Goal: Task Accomplishment & Management: Complete application form

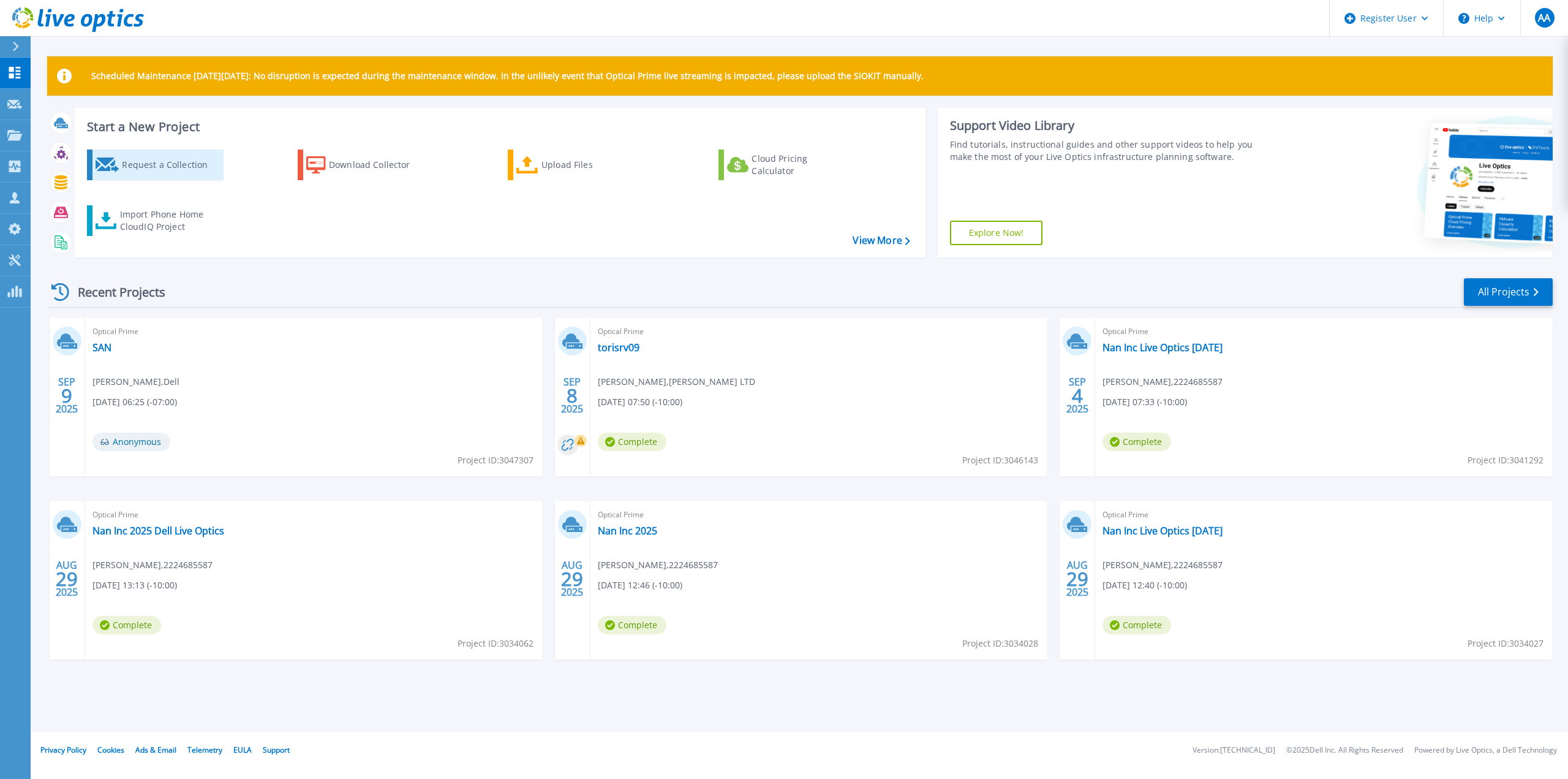
drag, startPoint x: 157, startPoint y: 158, endPoint x: 128, endPoint y: 158, distance: 29.0
click at [157, 158] on div "Request a Collection" at bounding box center [171, 164] width 98 height 24
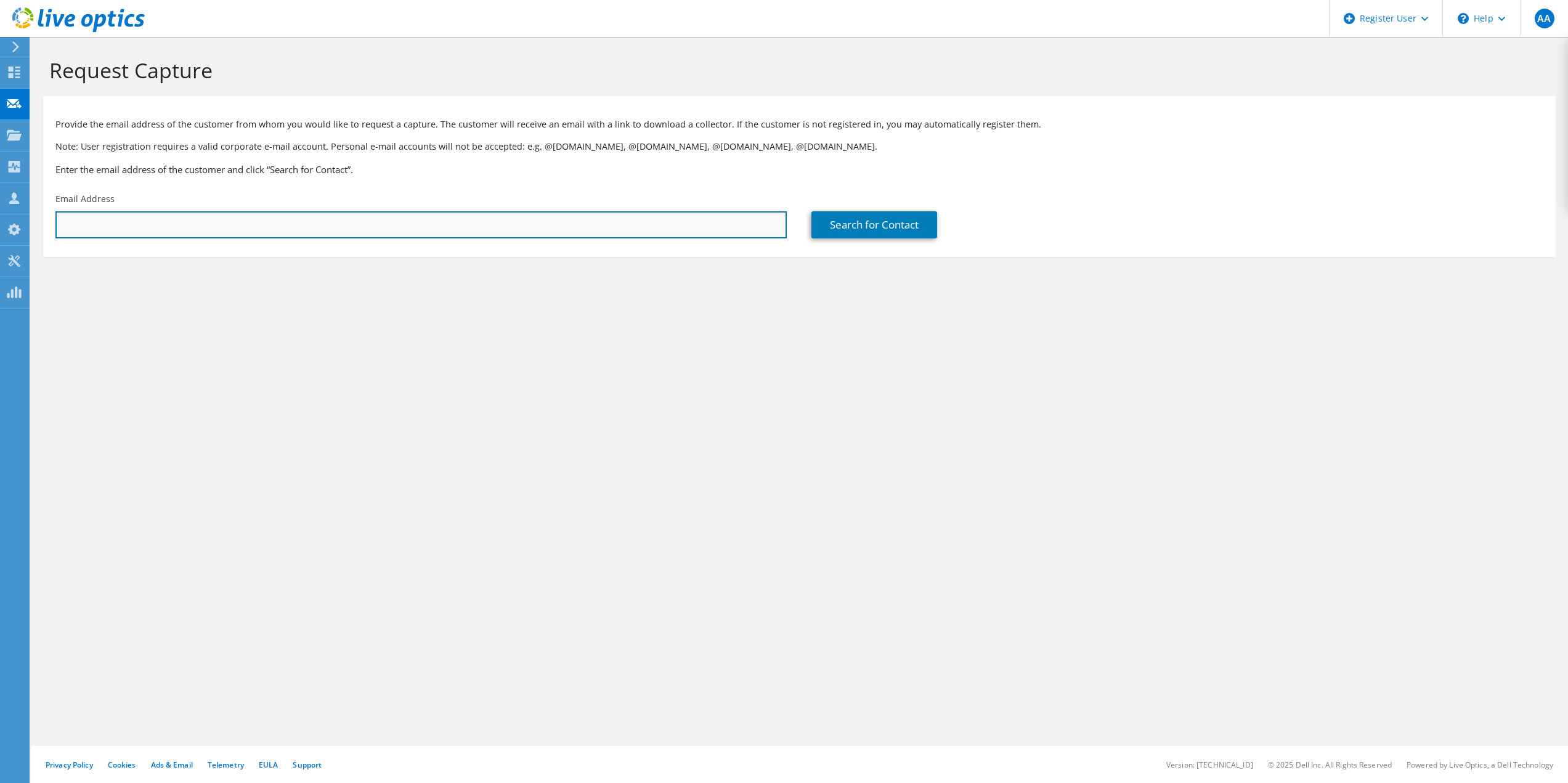
drag, startPoint x: 95, startPoint y: 215, endPoint x: 120, endPoint y: 227, distance: 27.7
click at [95, 215] on input "text" at bounding box center [420, 224] width 731 height 27
paste input "eklassen@starfishmedical.com"
type input "eklassen@starfishmedical.com"
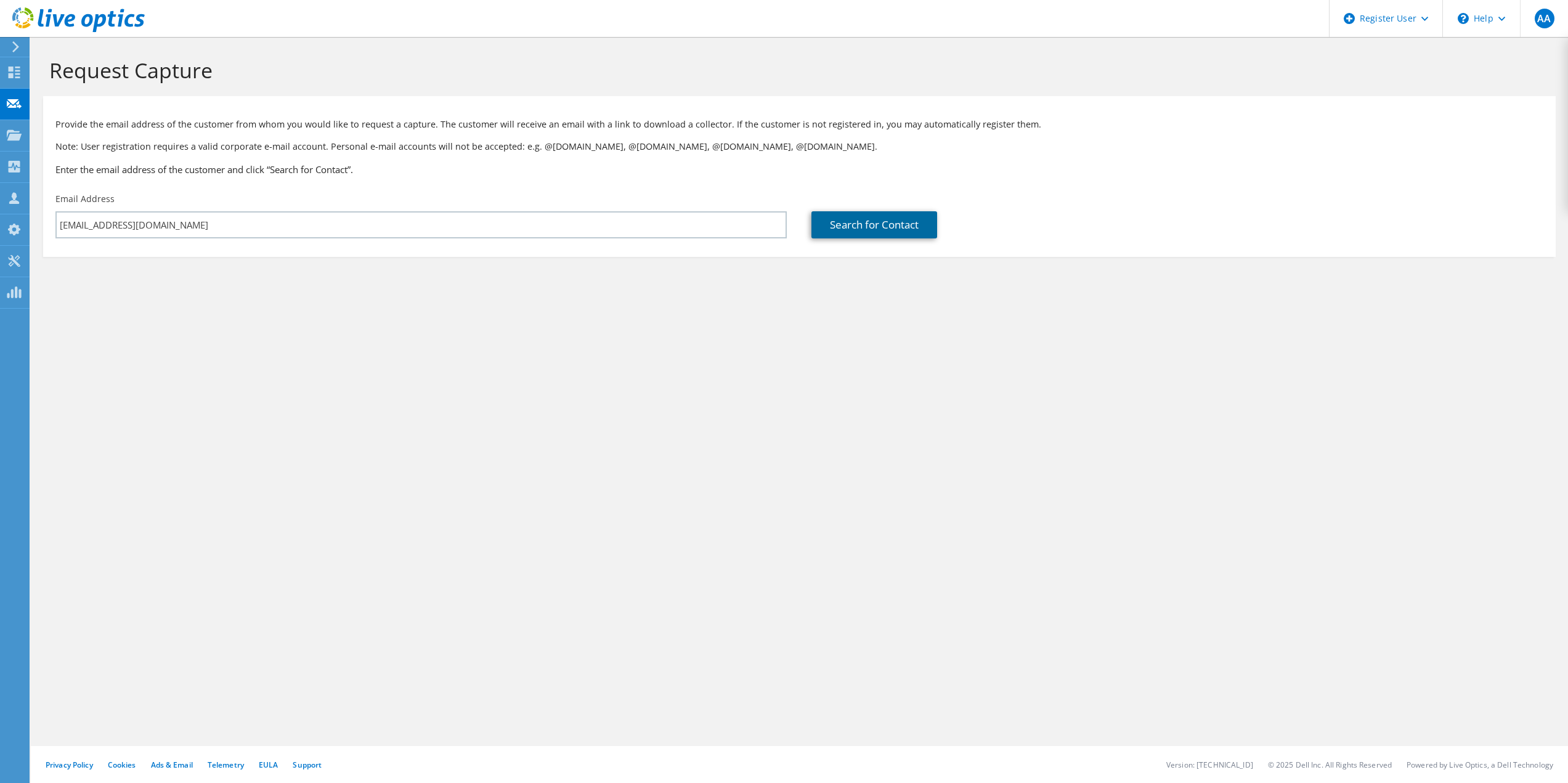
click at [843, 232] on link "Search for Contact" at bounding box center [874, 224] width 126 height 27
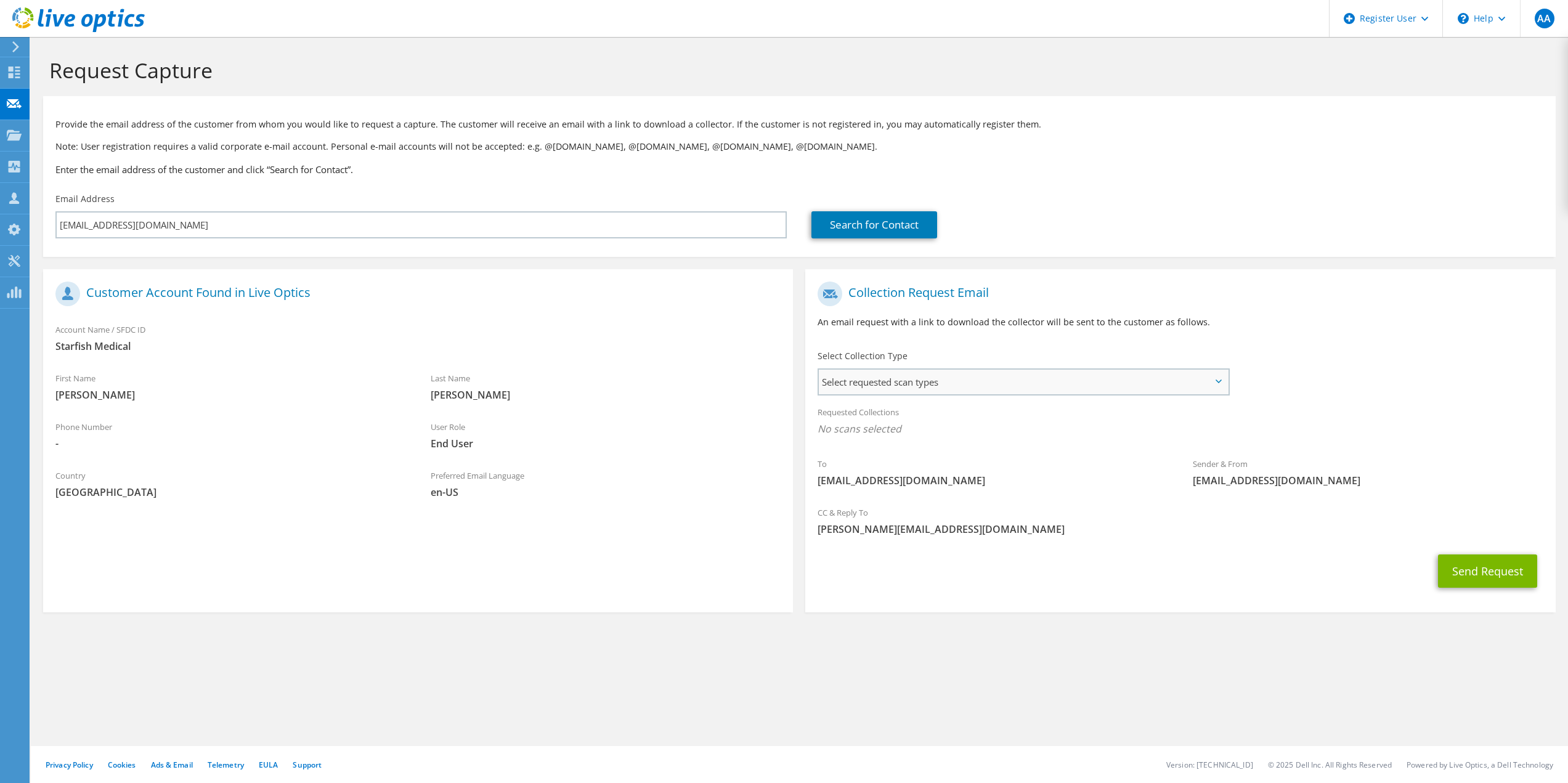
click at [919, 377] on span "Select requested scan types" at bounding box center [1024, 381] width 409 height 24
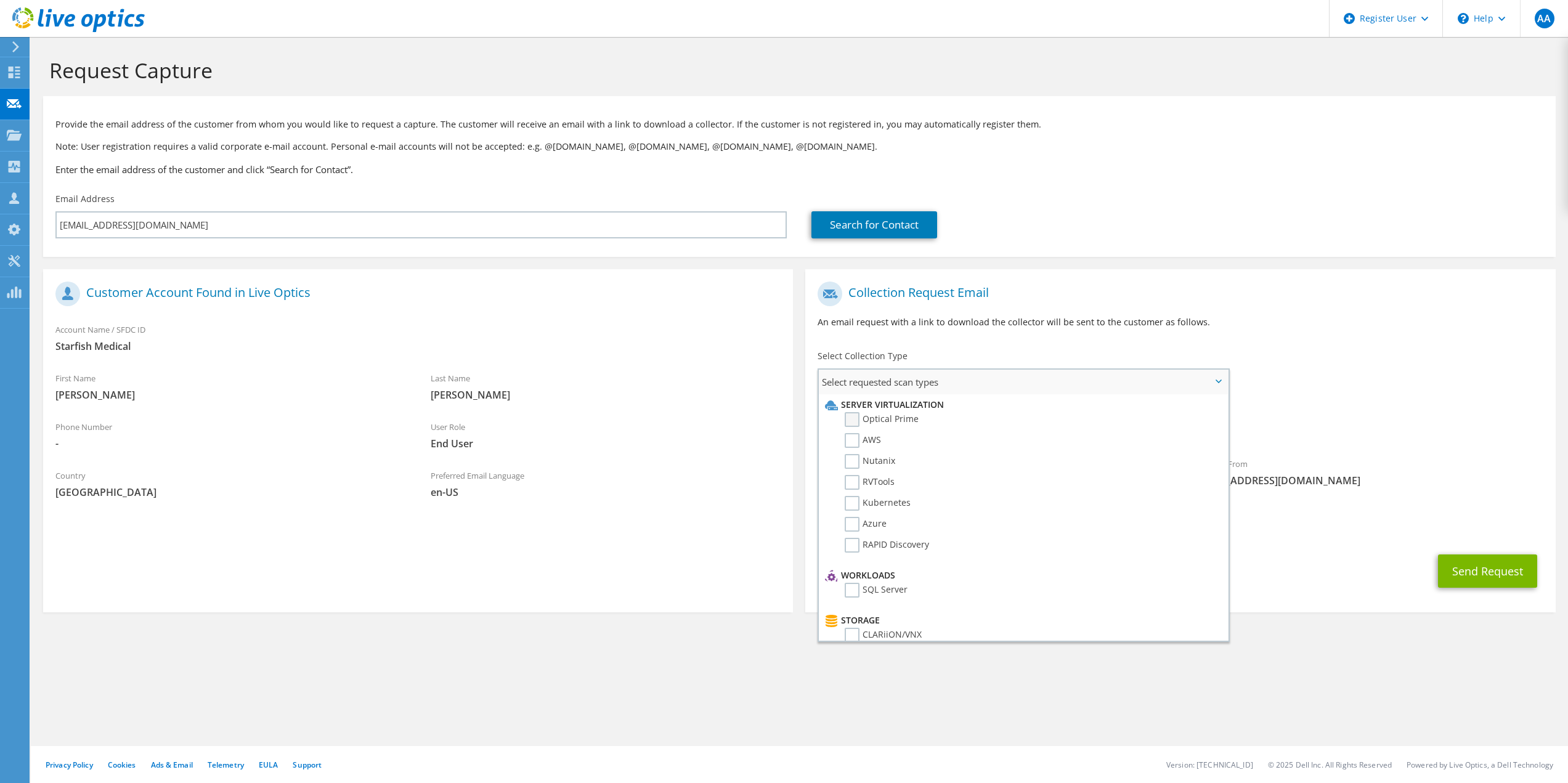
click at [892, 422] on label "Optical Prime" at bounding box center [881, 420] width 74 height 15
click at [0, 0] on input "Optical Prime" at bounding box center [0, 0] width 0 height 0
click at [1276, 299] on h1 "Collection Request Email" at bounding box center [1177, 293] width 719 height 24
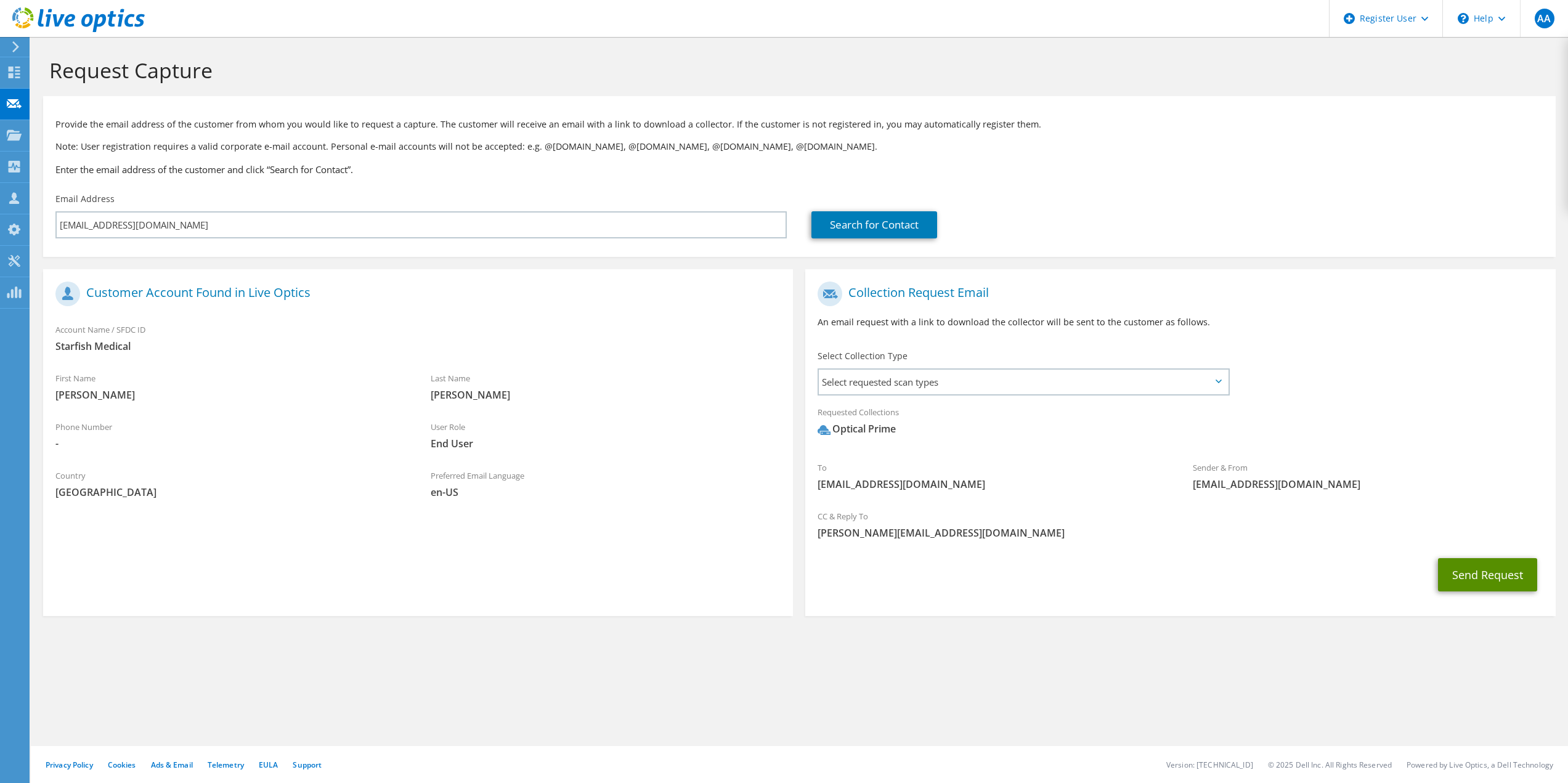
click at [1472, 567] on button "Send Request" at bounding box center [1488, 574] width 99 height 33
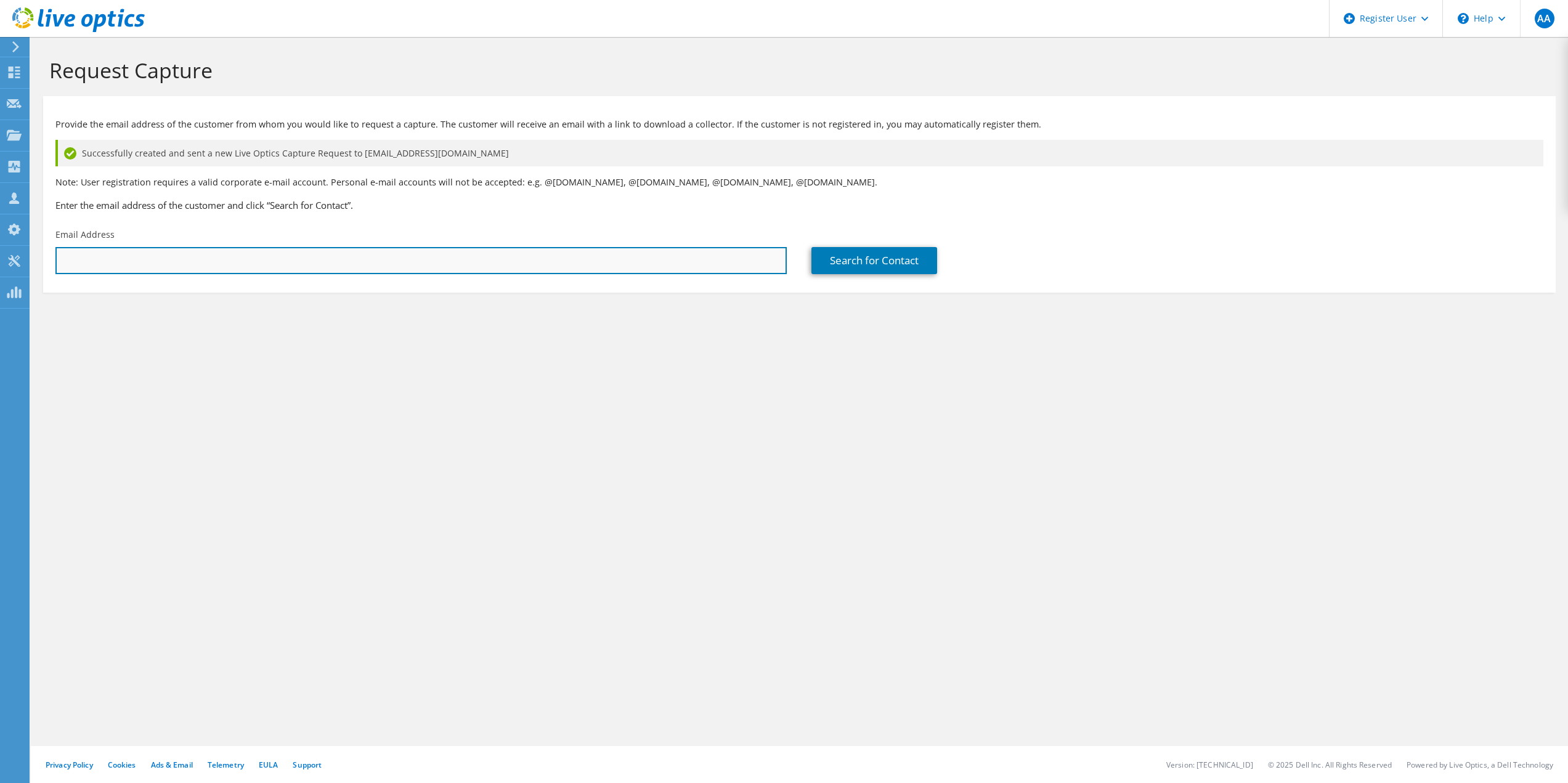
drag, startPoint x: 549, startPoint y: 260, endPoint x: 642, endPoint y: 255, distance: 93.1
click at [549, 260] on input "text" at bounding box center [420, 260] width 731 height 27
paste input "[EMAIL_ADDRESS][DOMAIN_NAME]"
type input "[EMAIL_ADDRESS][DOMAIN_NAME]"
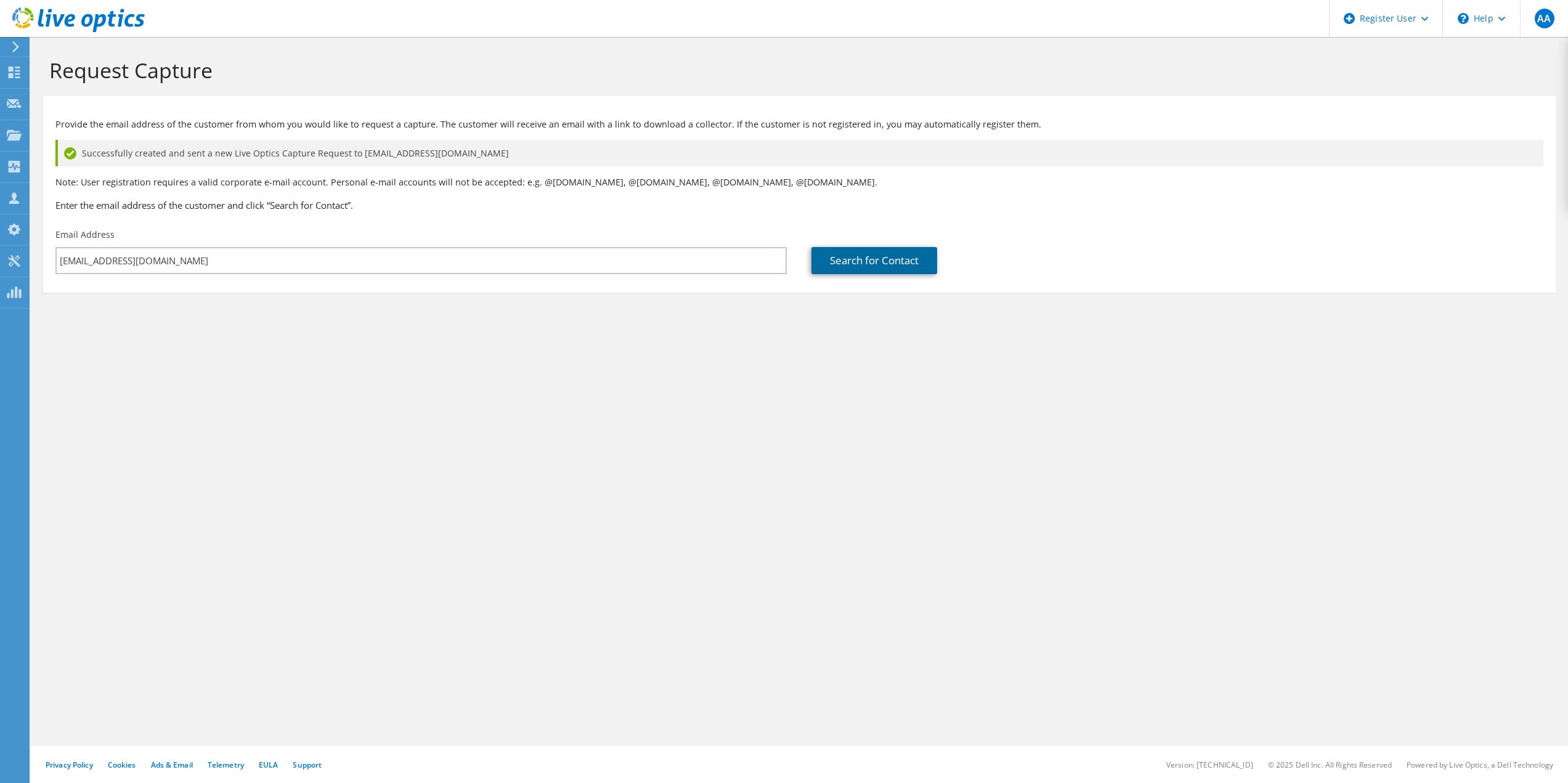
click at [866, 250] on link "Search for Contact" at bounding box center [874, 260] width 126 height 27
type input "Omnica Corporation"
type input "BLAKE"
type input "TESSIER"
type input "[GEOGRAPHIC_DATA]"
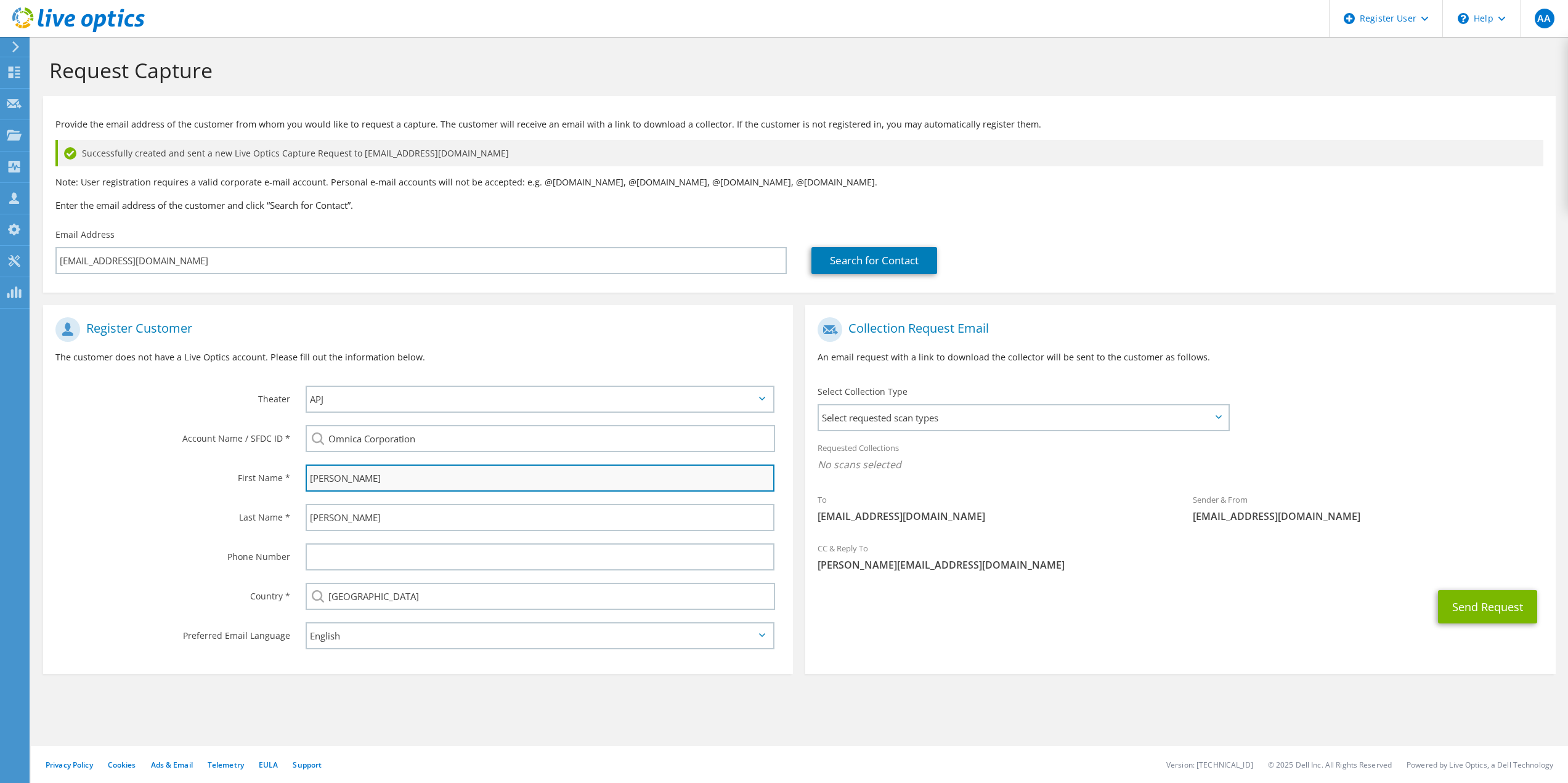
click at [353, 486] on input "BLAKE" at bounding box center [540, 478] width 470 height 27
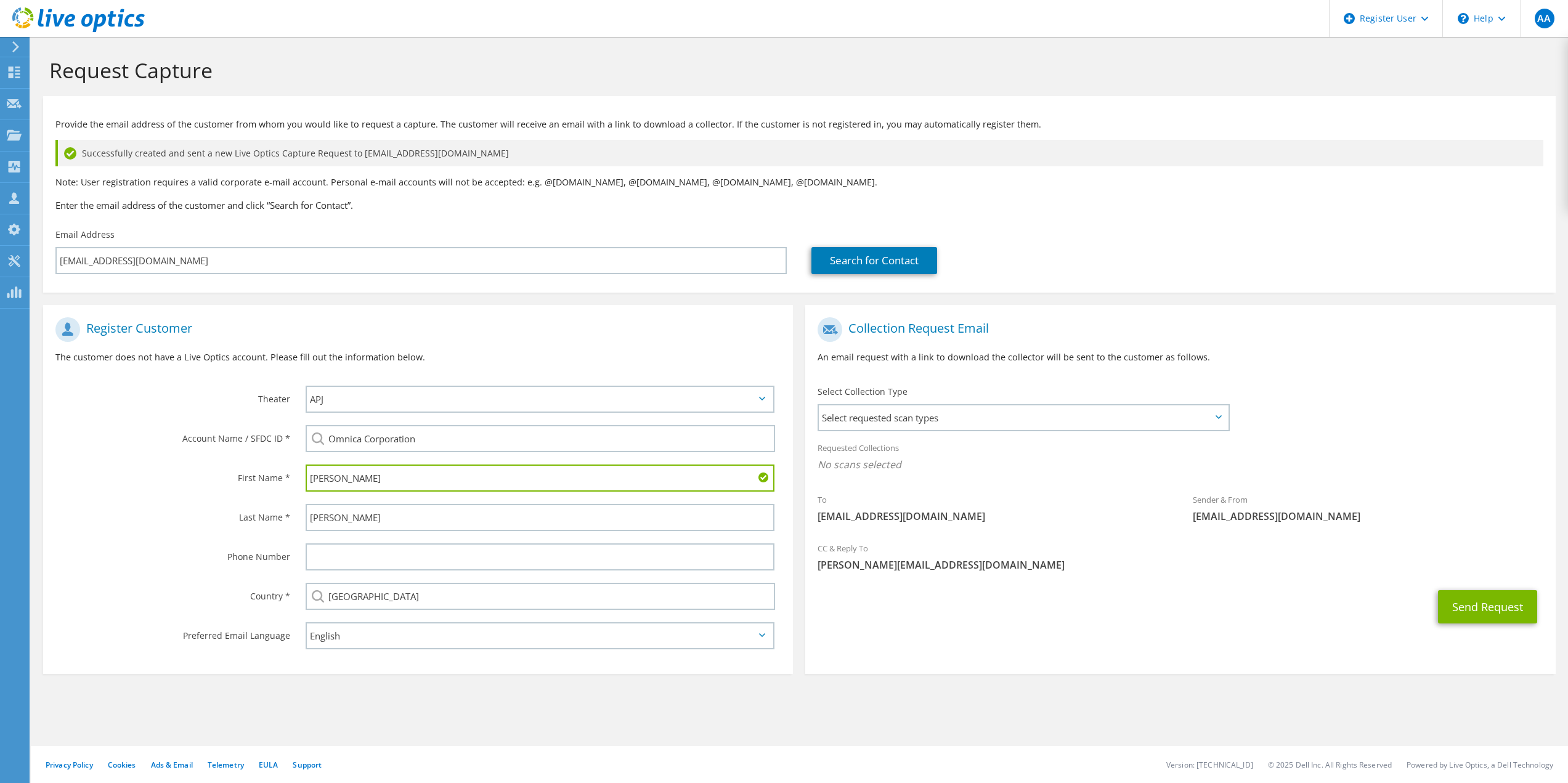
type input "Lindsey"
type input "Cronkrite"
click at [968, 416] on span "Select requested scan types" at bounding box center [1024, 417] width 409 height 24
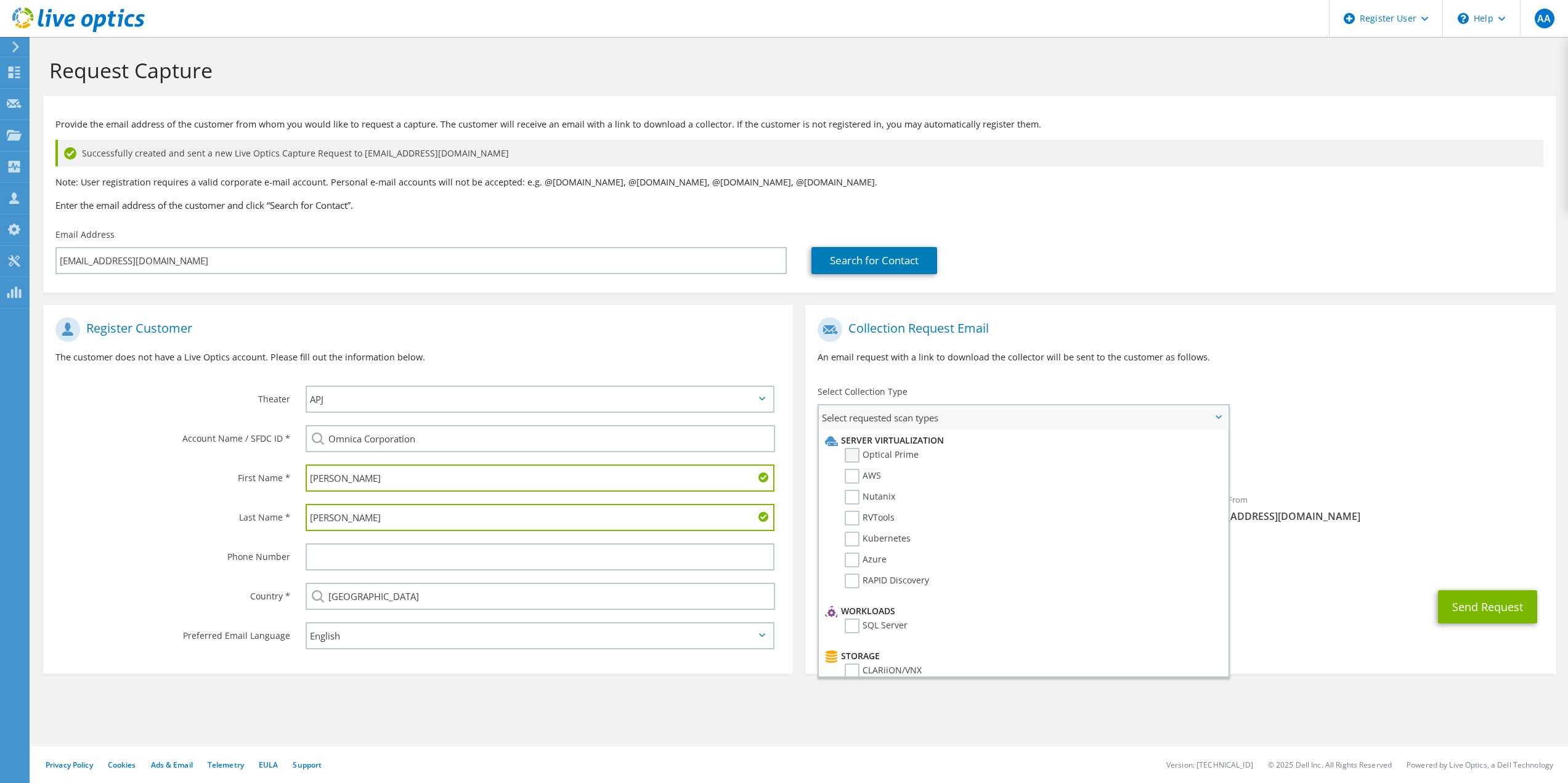
click at [882, 460] on label "Optical Prime" at bounding box center [881, 456] width 74 height 15
click at [0, 0] on input "Optical Prime" at bounding box center [0, 0] width 0 height 0
click at [1376, 340] on h1 "Collection Request Email" at bounding box center [1177, 329] width 719 height 24
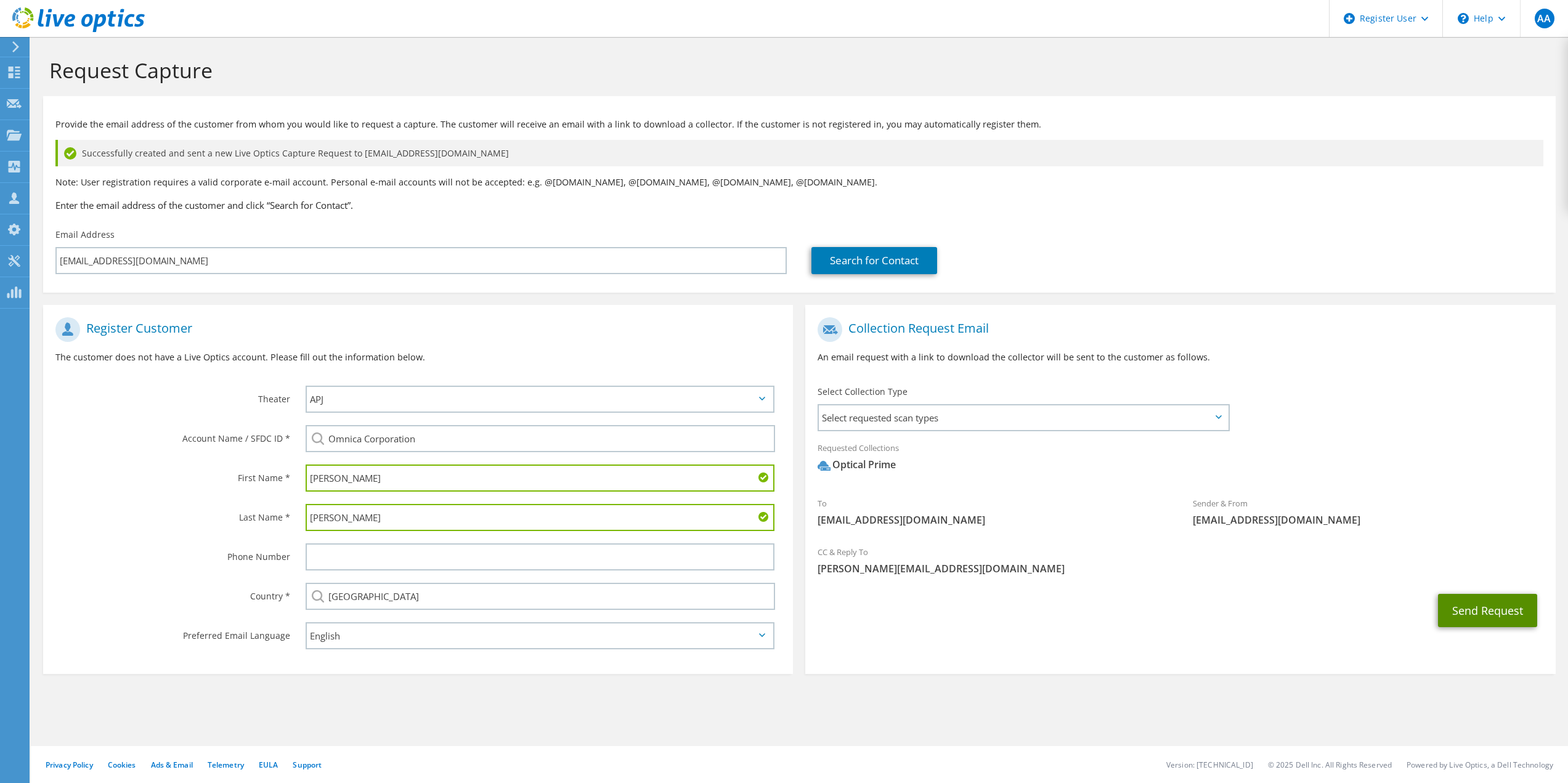
click at [1455, 595] on button "Send Request" at bounding box center [1488, 610] width 99 height 33
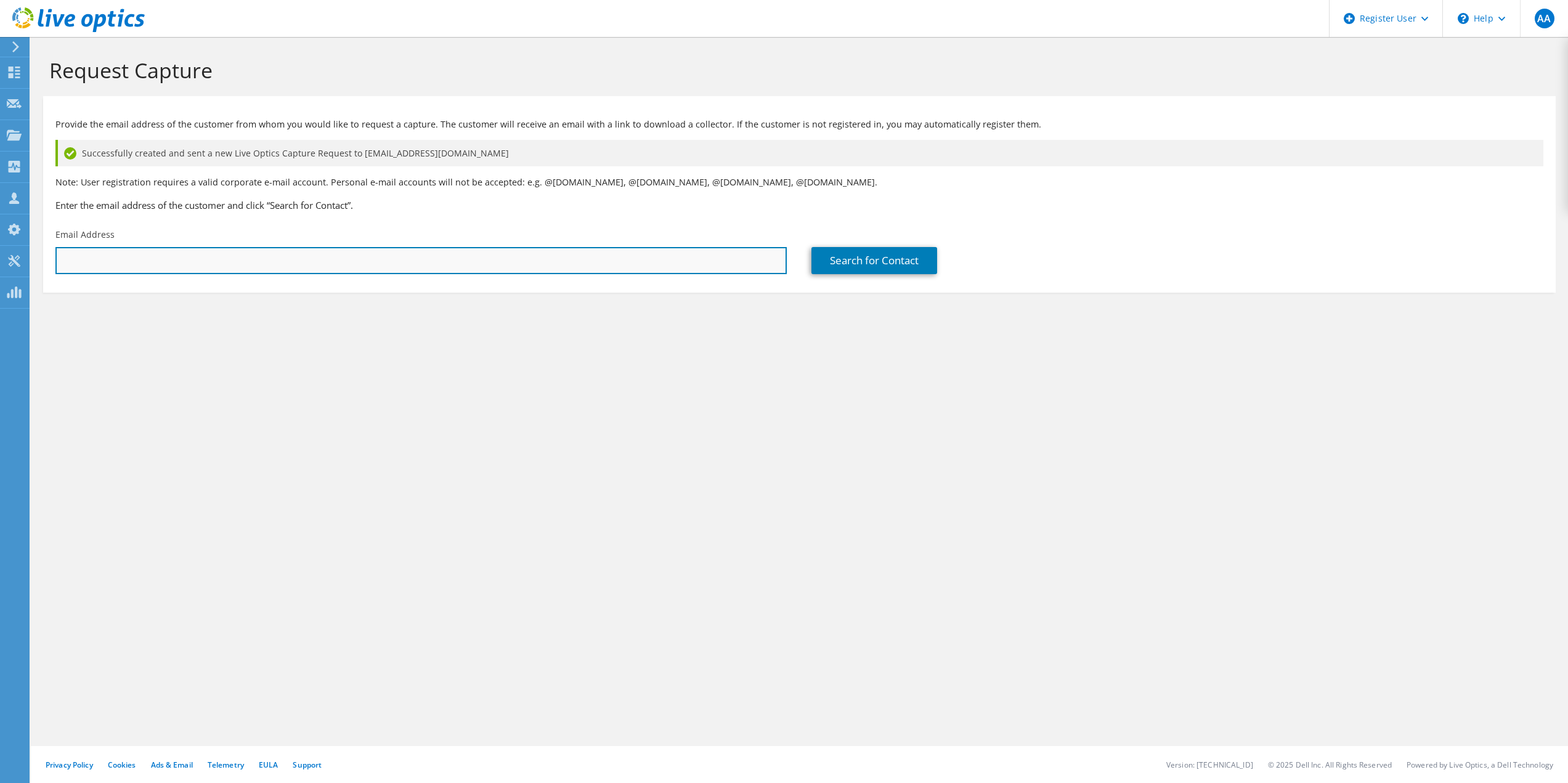
click at [655, 267] on input "text" at bounding box center [420, 260] width 731 height 27
paste input "[EMAIL_ADDRESS][DOMAIN_NAME]"
type input "[EMAIL_ADDRESS][DOMAIN_NAME]"
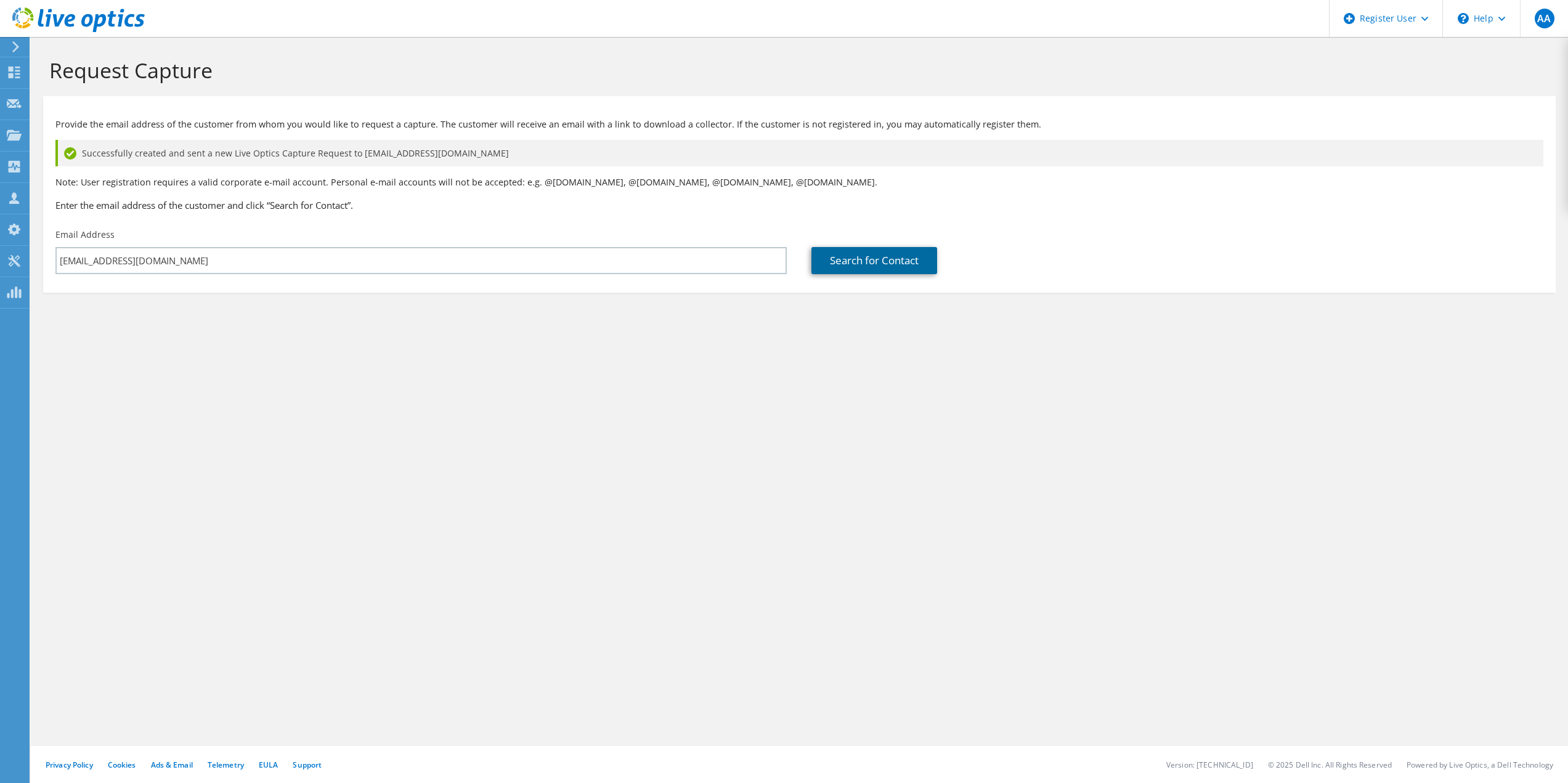
click at [886, 267] on link "Search for Contact" at bounding box center [874, 260] width 126 height 27
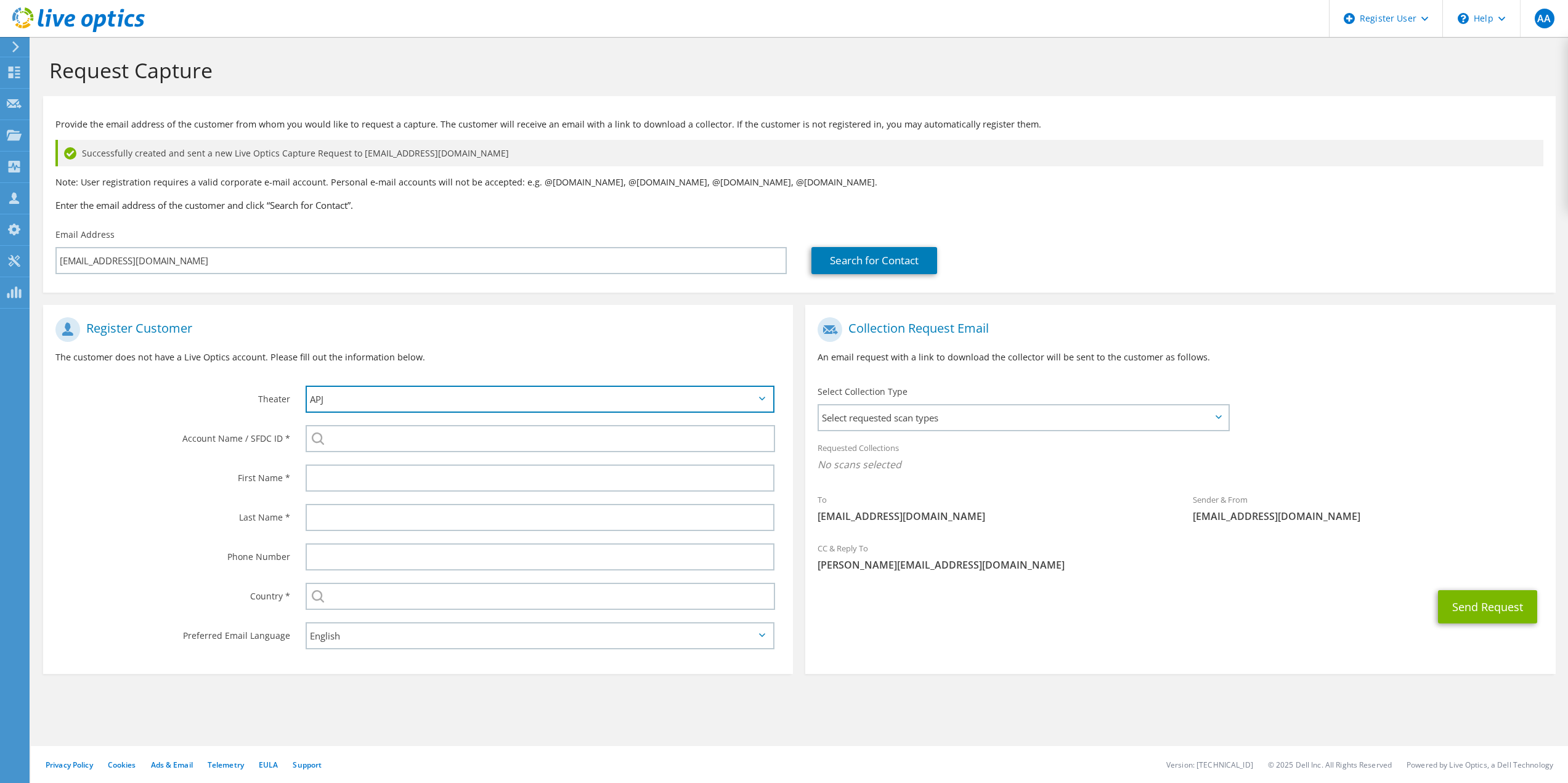
click at [412, 398] on select "APJ EMEA NA/LATAM" at bounding box center [540, 399] width 470 height 27
select select "3"
click at [306, 385] on select "APJ EMEA NA/LATAM" at bounding box center [540, 399] width 470 height 27
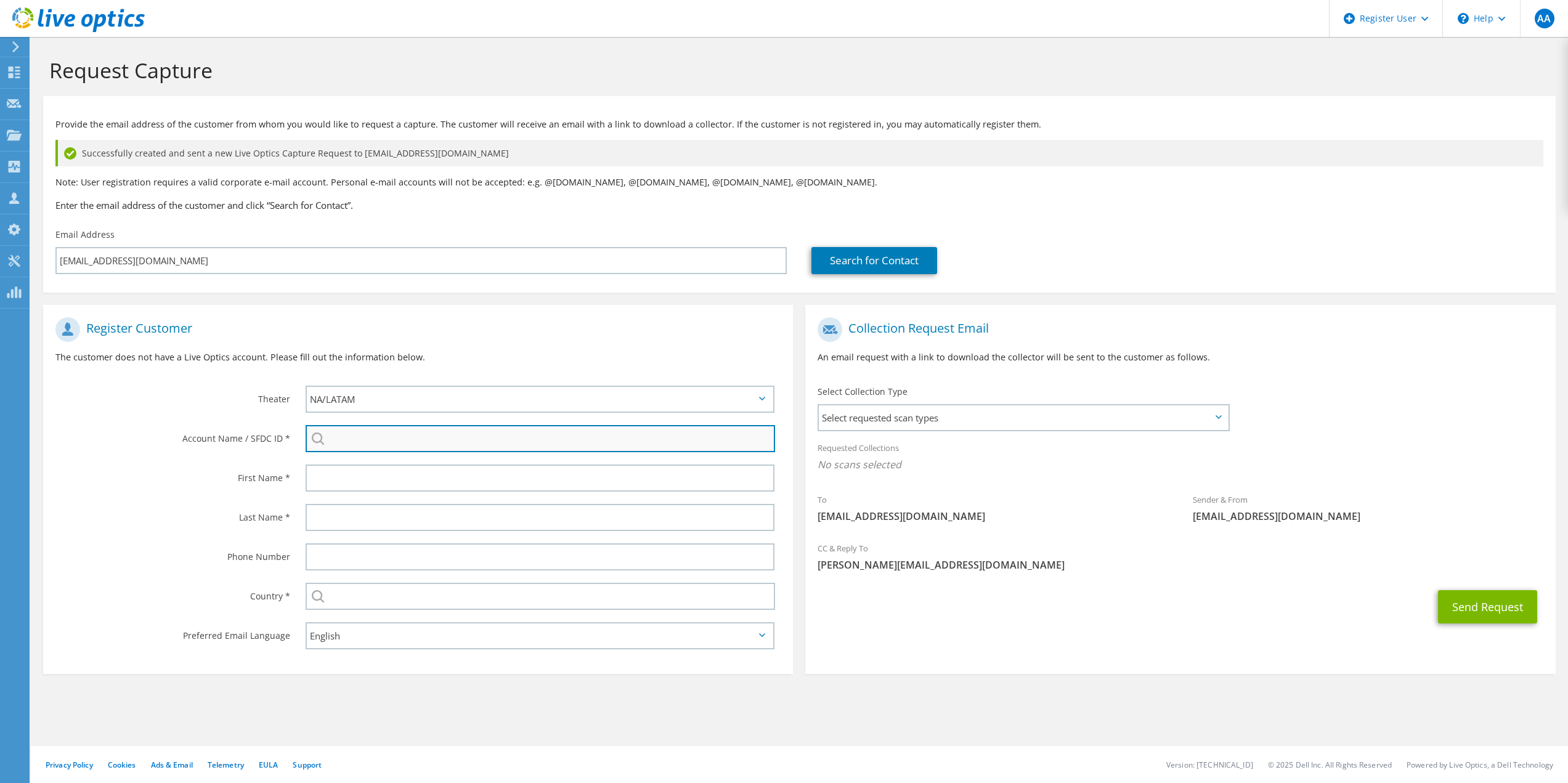
click at [364, 440] on input "search" at bounding box center [540, 439] width 470 height 27
click at [384, 453] on li "Omnica Corporation : 3508020474" at bounding box center [376, 456] width 142 height 15
type input "Omnica Corporation : 3508020474"
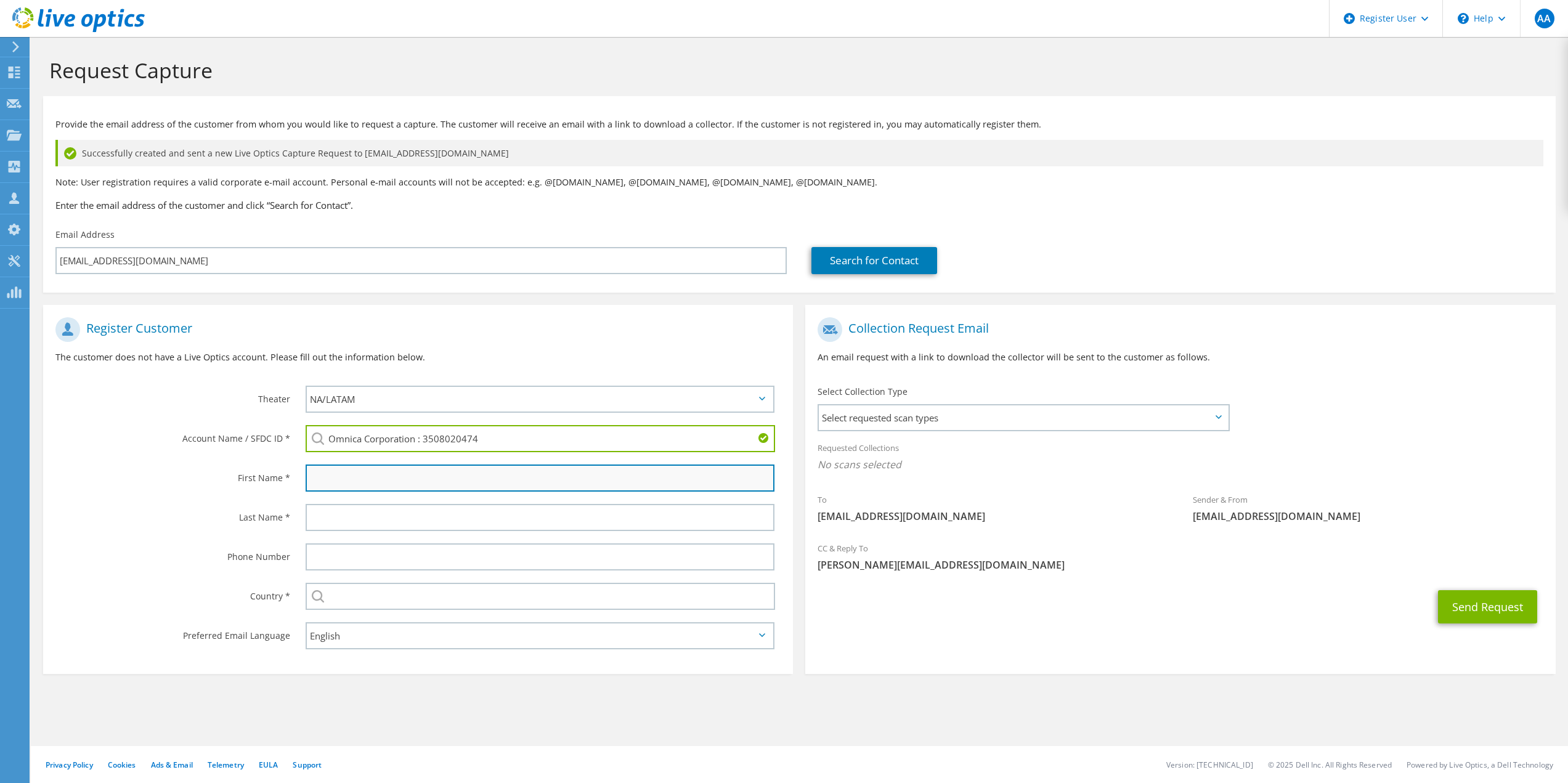
click at [363, 474] on input "text" at bounding box center [540, 478] width 470 height 27
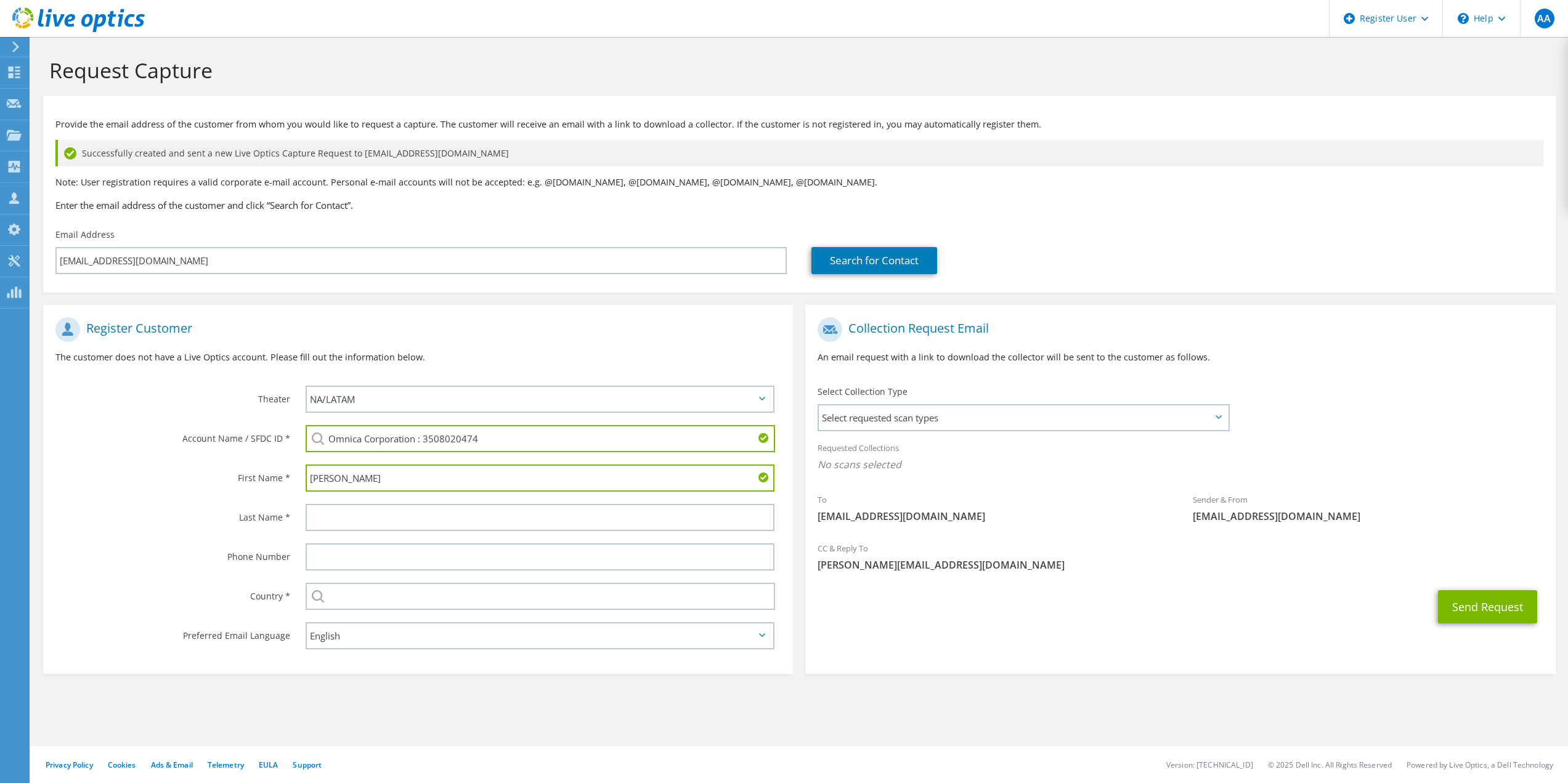
type input "[PERSON_NAME]"
click at [945, 406] on span "Select requested scan types" at bounding box center [1024, 417] width 409 height 24
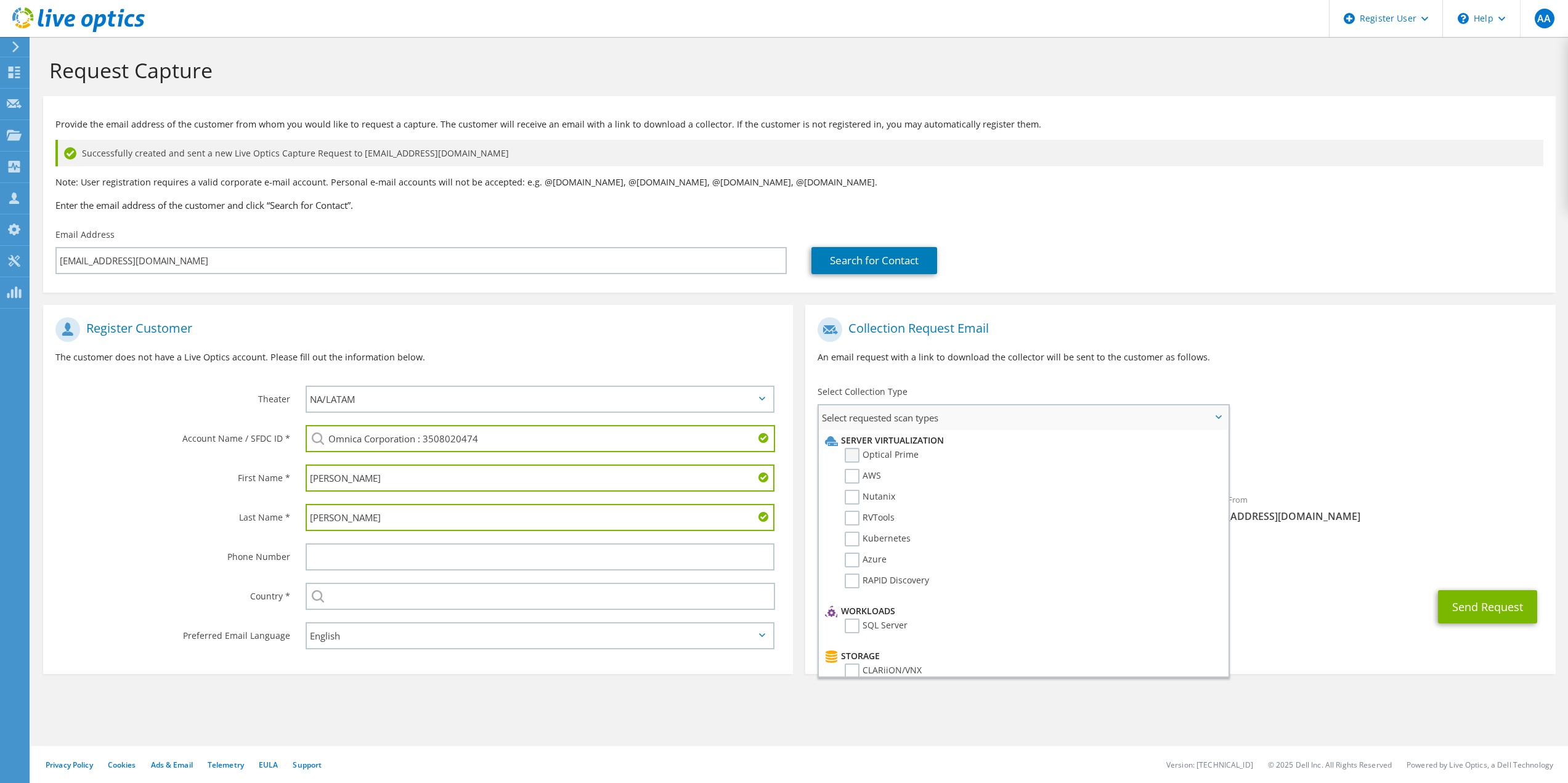
click at [883, 461] on label "Optical Prime" at bounding box center [881, 456] width 74 height 15
click at [0, 0] on input "Optical Prime" at bounding box center [0, 0] width 0 height 0
click at [1384, 389] on div "To jrichards@starfishmedical.com Sender & From liveoptics@liveoptics.com" at bounding box center [1179, 425] width 750 height 228
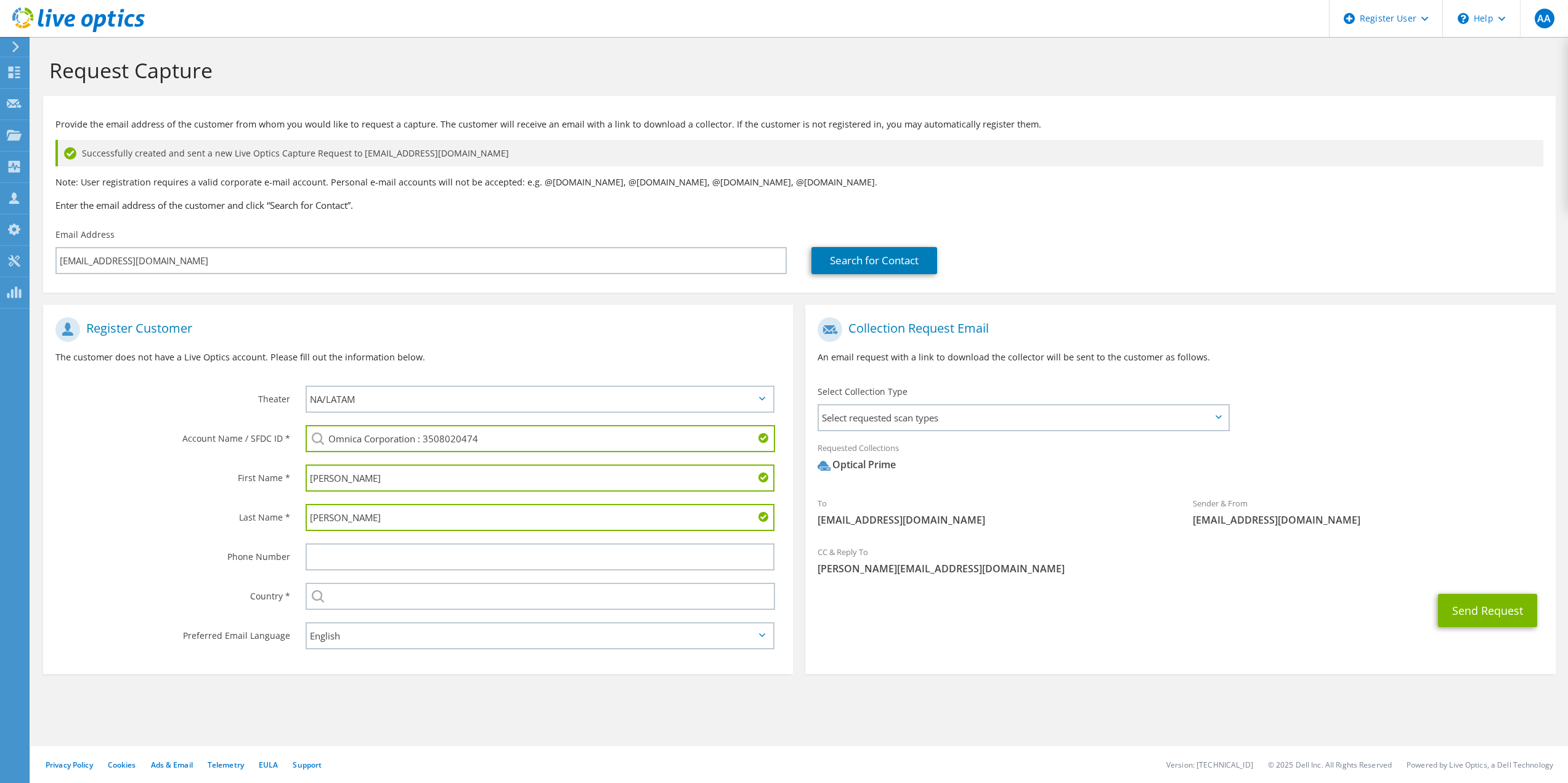
click at [1460, 578] on div "CC & Reply To Ahmed.Alakwaa@dell.com" at bounding box center [1179, 560] width 750 height 43
click at [1509, 619] on button "Send Request" at bounding box center [1488, 610] width 99 height 33
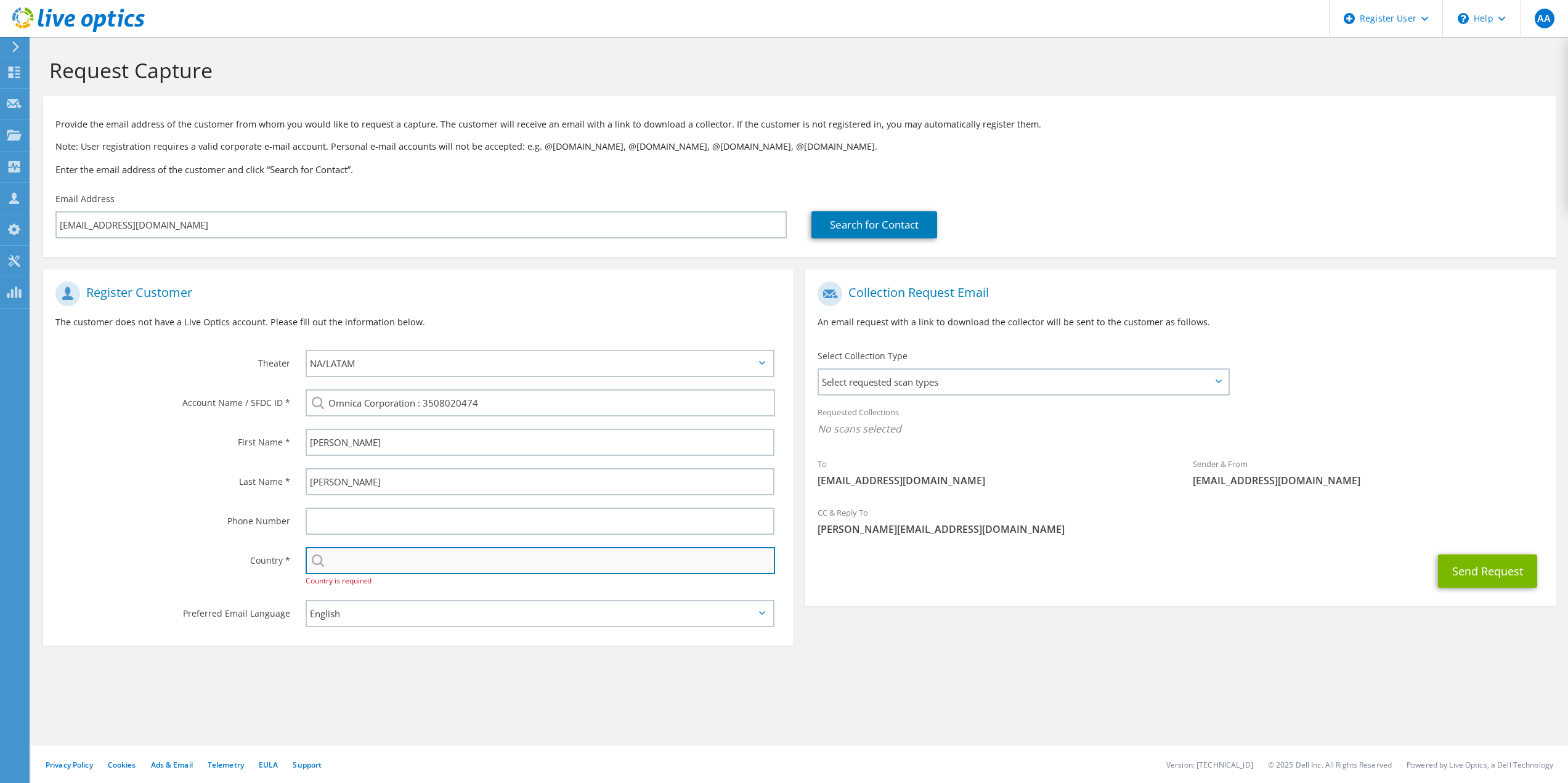
click at [632, 564] on input "text" at bounding box center [540, 560] width 470 height 27
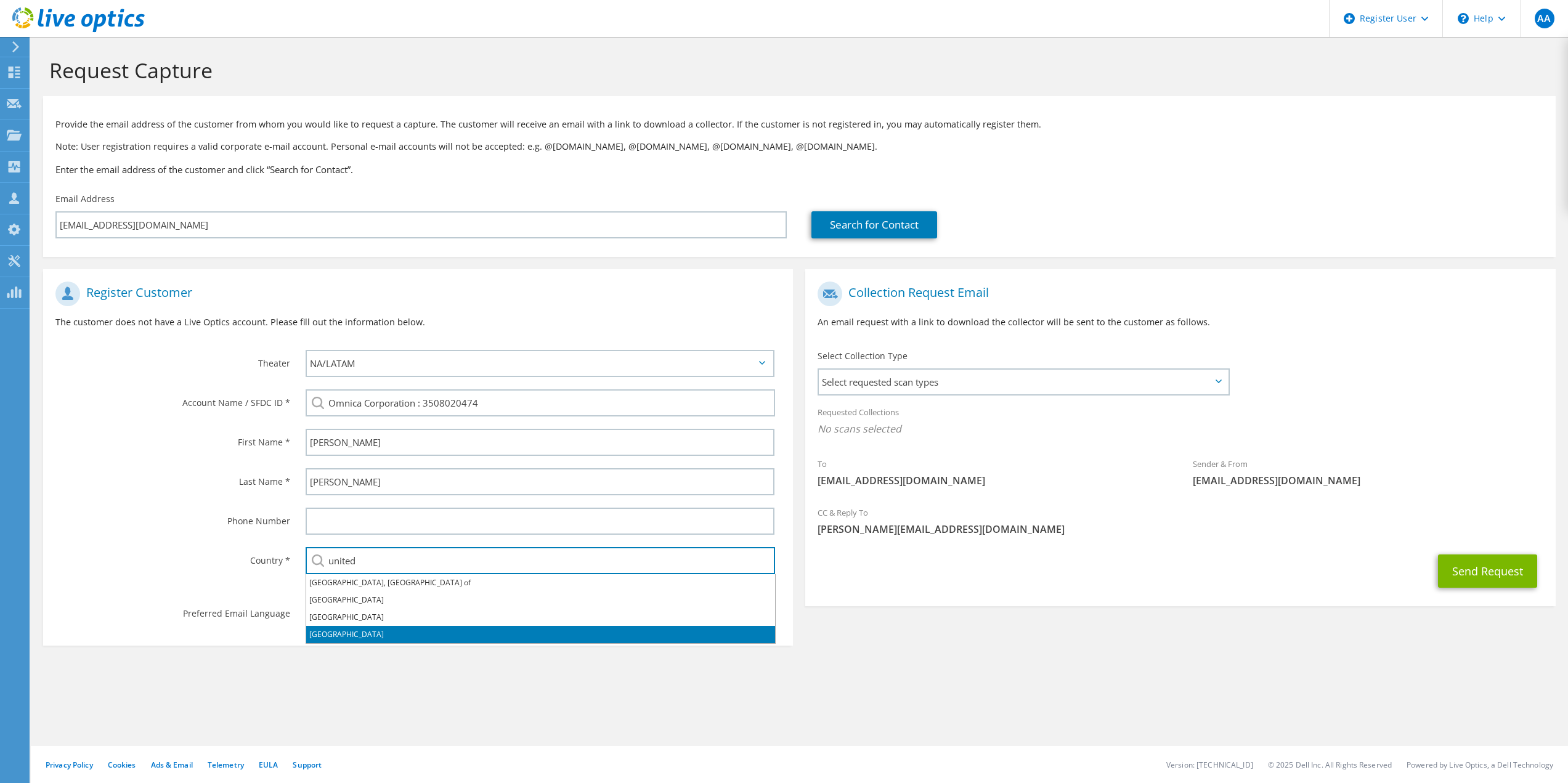
click at [318, 632] on li "[GEOGRAPHIC_DATA]" at bounding box center [541, 634] width 469 height 18
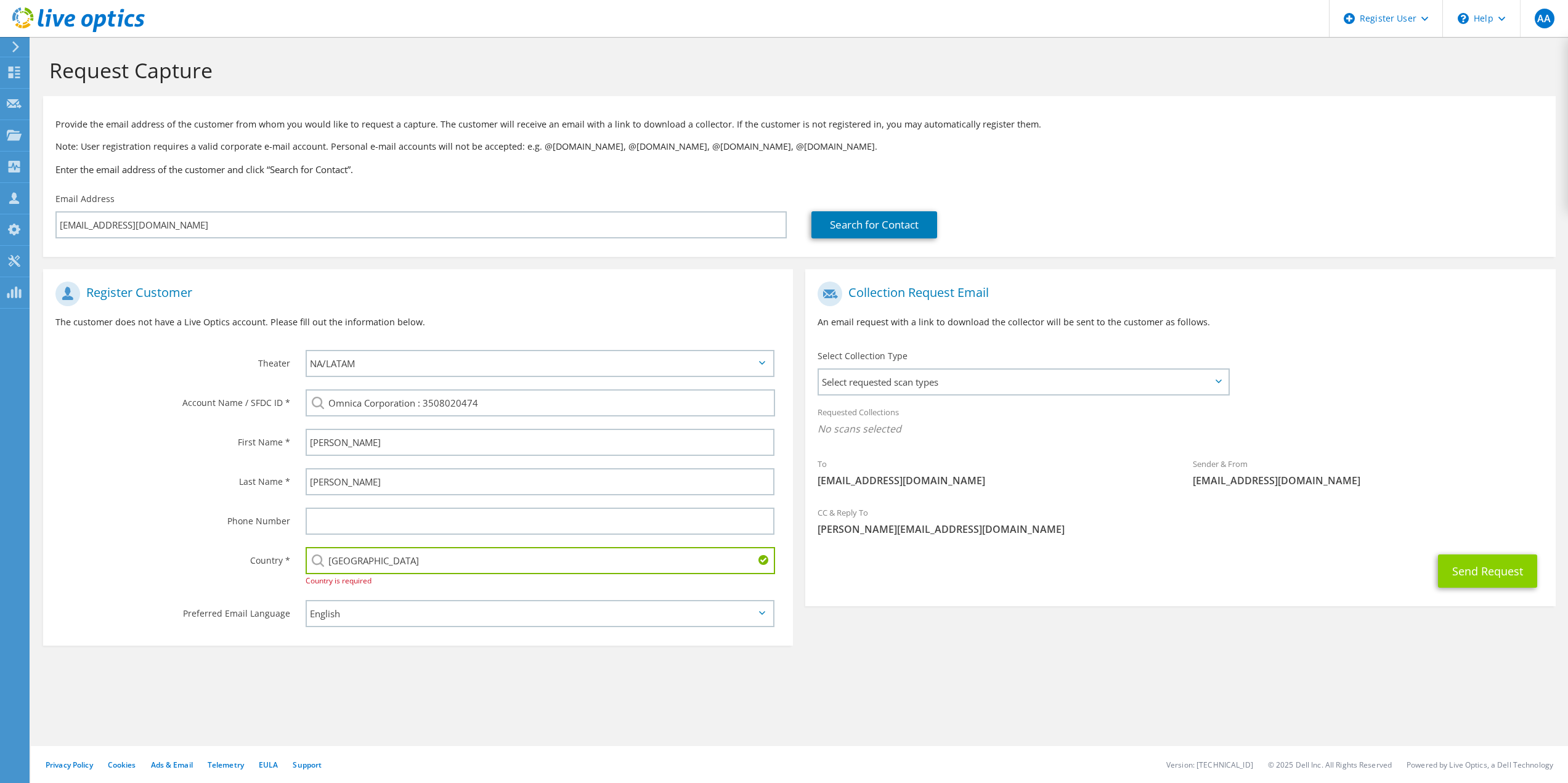
type input "[GEOGRAPHIC_DATA]"
click at [1484, 567] on button "Send Request" at bounding box center [1488, 571] width 99 height 33
